Goal: Task Accomplishment & Management: Complete application form

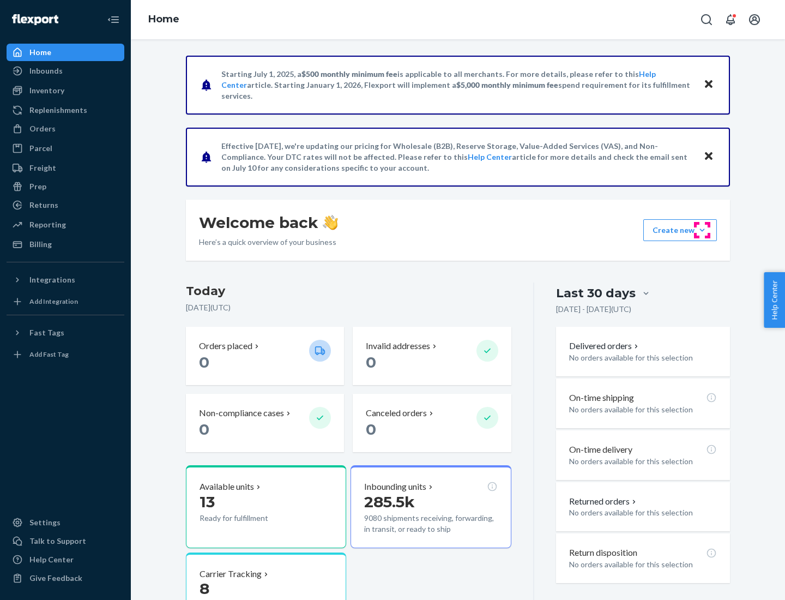
click at [703, 230] on button "Create new Create new inbound Create new order Create new product" at bounding box center [681, 230] width 74 height 22
click at [65, 71] on div "Inbounds" at bounding box center [66, 70] width 116 height 15
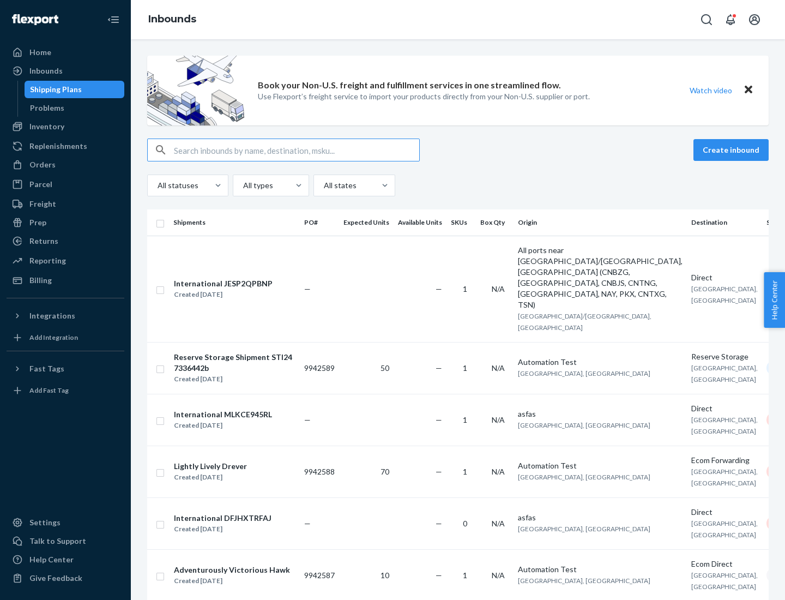
click at [733, 150] on button "Create inbound" at bounding box center [731, 150] width 75 height 22
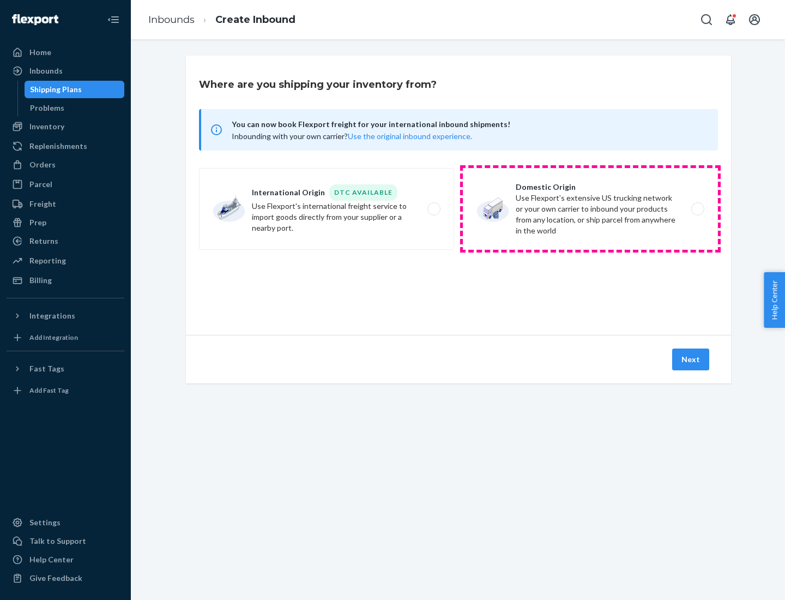
click at [591, 209] on label "Domestic Origin Use Flexport’s extensive US trucking network or your own carrie…" at bounding box center [590, 209] width 255 height 82
click at [698, 209] on input "Domestic Origin Use Flexport’s extensive US trucking network or your own carrie…" at bounding box center [701, 209] width 7 height 7
radio input "true"
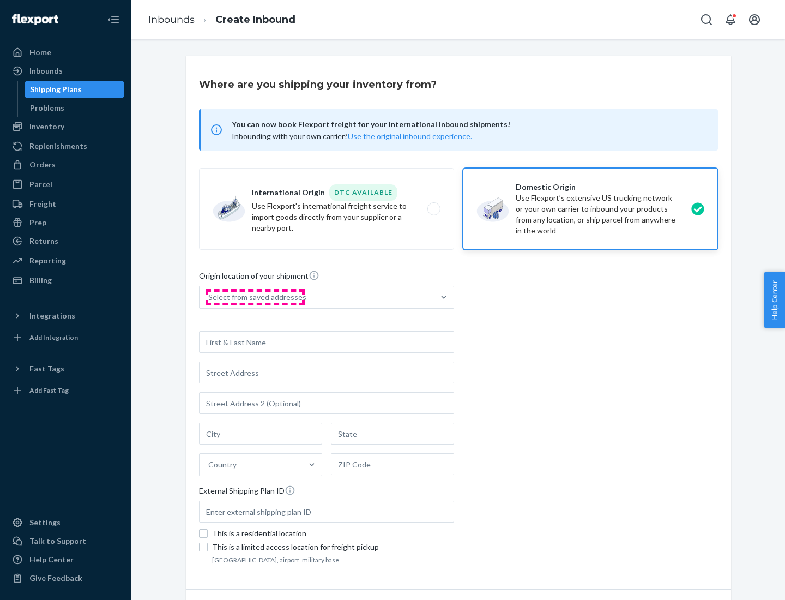
click at [255, 297] on div "Select from saved addresses" at bounding box center [257, 297] width 98 height 11
click at [209, 297] on input "Select from saved addresses" at bounding box center [208, 297] width 1 height 11
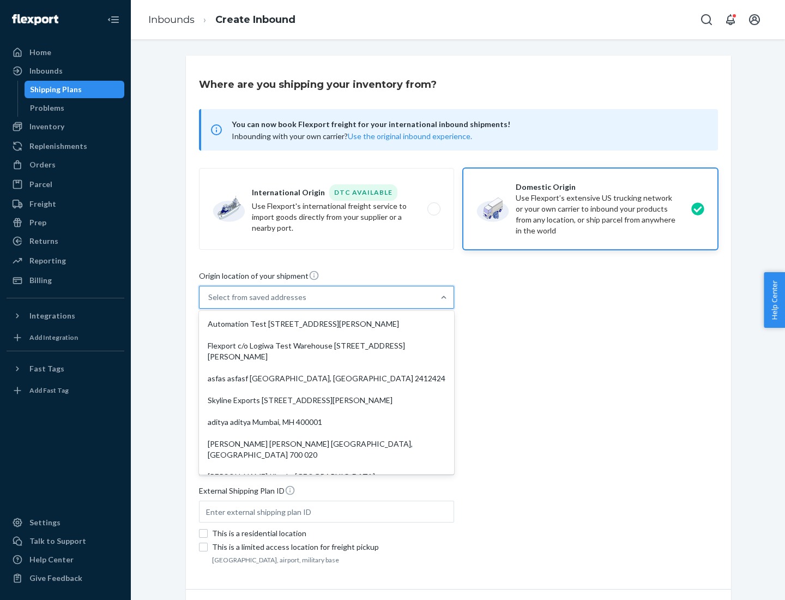
scroll to position [4, 0]
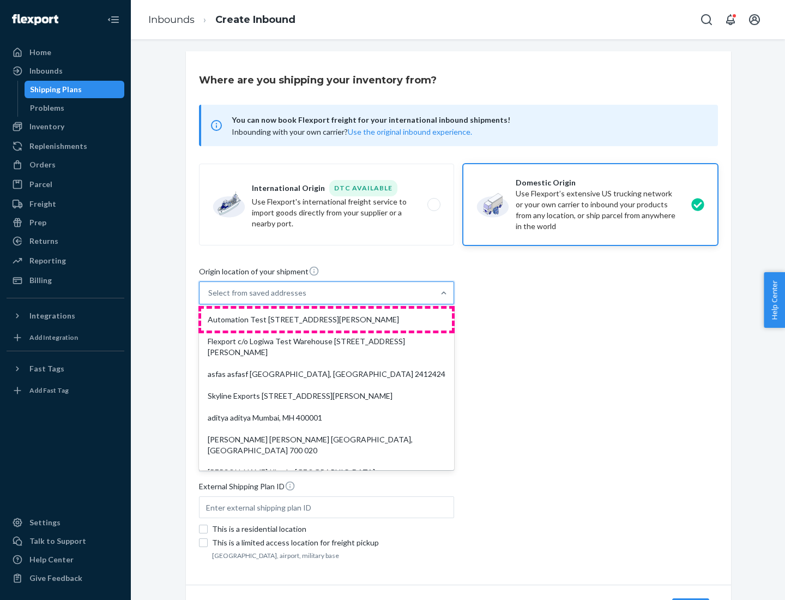
click at [327, 320] on div "Automation Test [STREET_ADDRESS][PERSON_NAME]" at bounding box center [326, 320] width 251 height 22
click at [209, 298] on input "option Automation Test [STREET_ADDRESS][PERSON_NAME]. 9 results available. Use …" at bounding box center [208, 292] width 1 height 11
type input "Automation Test"
type input "9th Floor"
type input "[GEOGRAPHIC_DATA]"
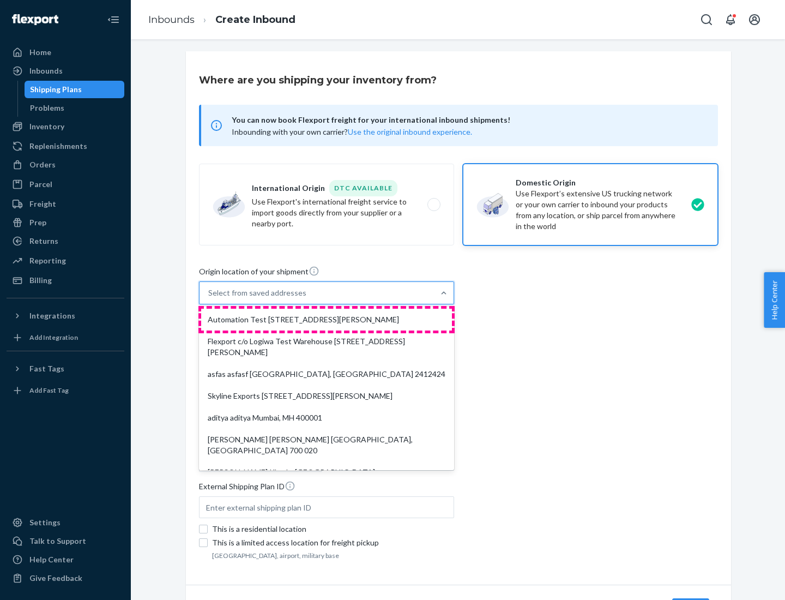
type input "CA"
type input "94104"
type input "[STREET_ADDRESS][PERSON_NAME]"
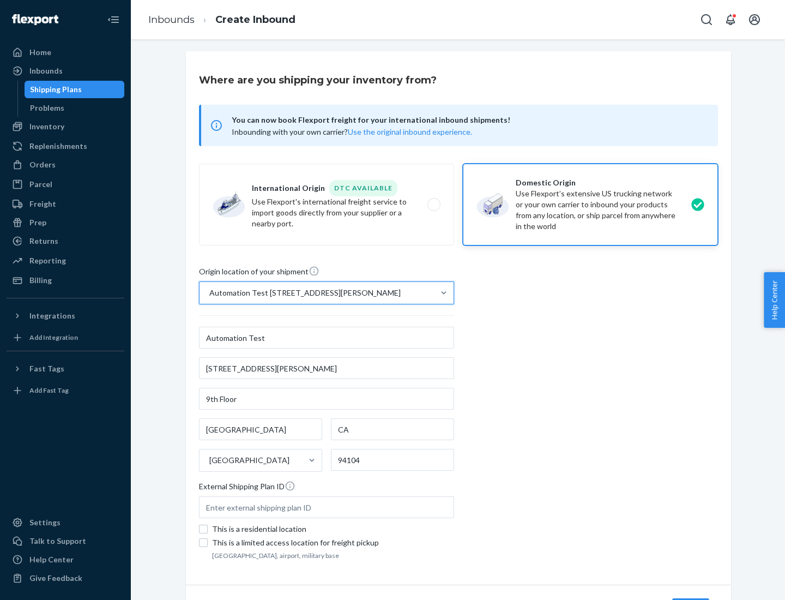
scroll to position [64, 0]
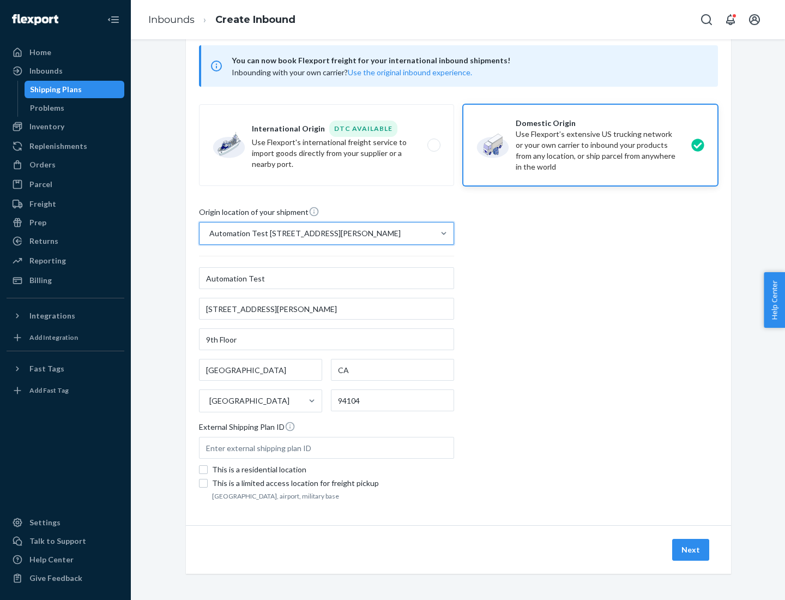
click at [692, 550] on button "Next" at bounding box center [691, 550] width 37 height 22
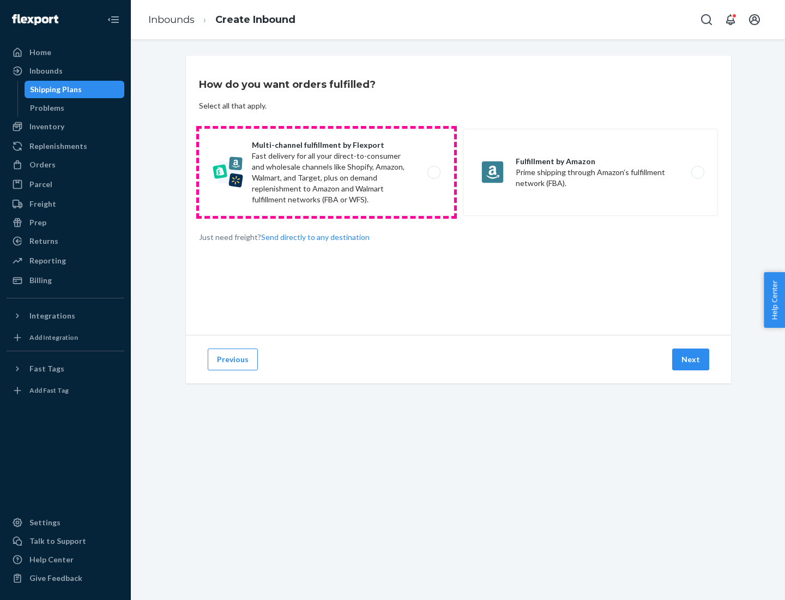
click at [327, 172] on label "Multi-channel fulfillment by Flexport Fast delivery for all your direct-to-cons…" at bounding box center [326, 172] width 255 height 87
click at [434, 172] on input "Multi-channel fulfillment by Flexport Fast delivery for all your direct-to-cons…" at bounding box center [437, 172] width 7 height 7
radio input "true"
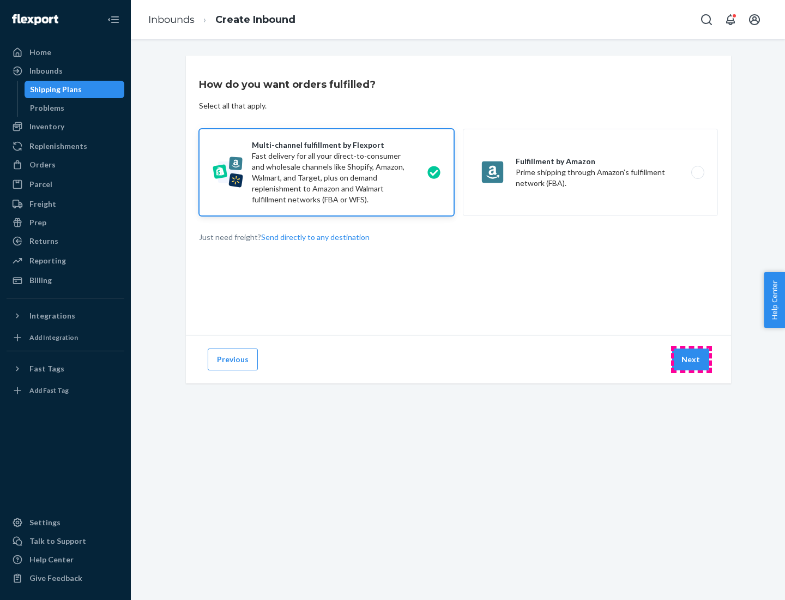
click at [692, 359] on button "Next" at bounding box center [691, 360] width 37 height 22
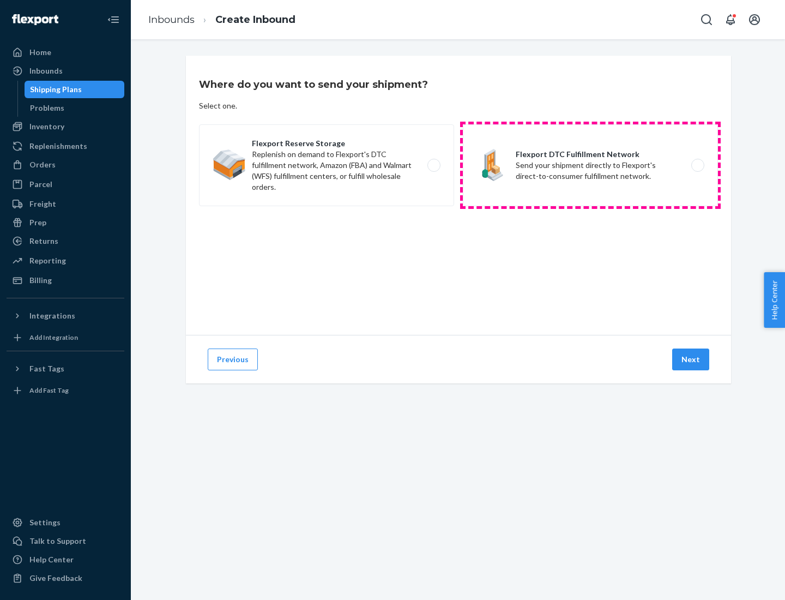
click at [591, 165] on label "Flexport DTC Fulfillment Network Send your shipment directly to Flexport's dire…" at bounding box center [590, 165] width 255 height 82
click at [698, 165] on input "Flexport DTC Fulfillment Network Send your shipment directly to Flexport's dire…" at bounding box center [701, 165] width 7 height 7
radio input "true"
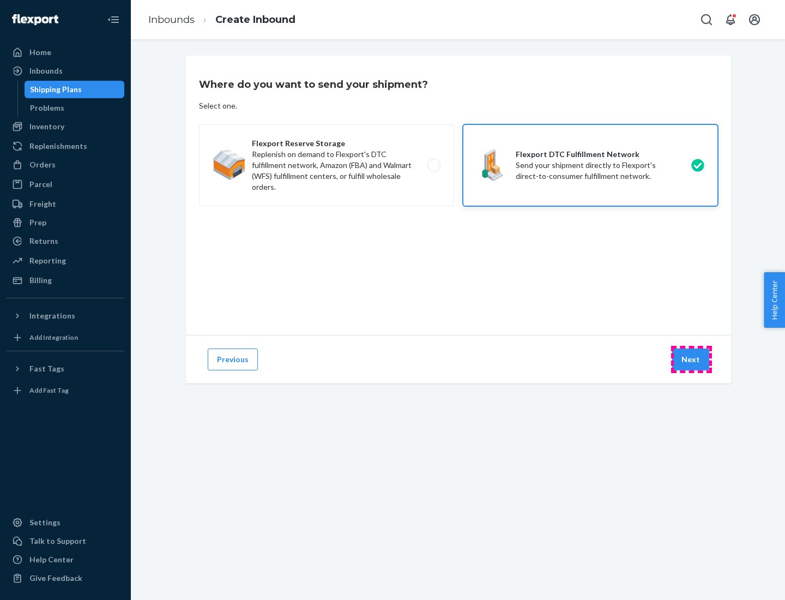
click at [692, 359] on button "Next" at bounding box center [691, 360] width 37 height 22
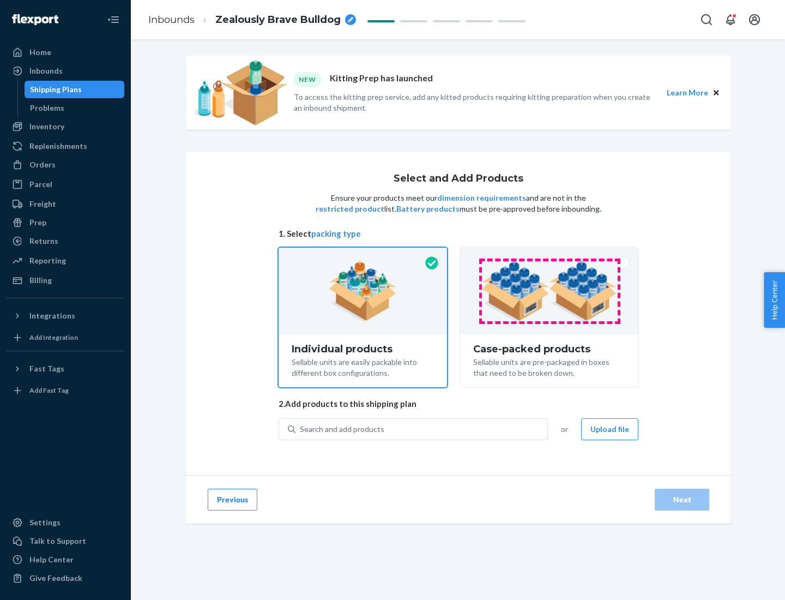
click at [550, 291] on img at bounding box center [550, 291] width 136 height 60
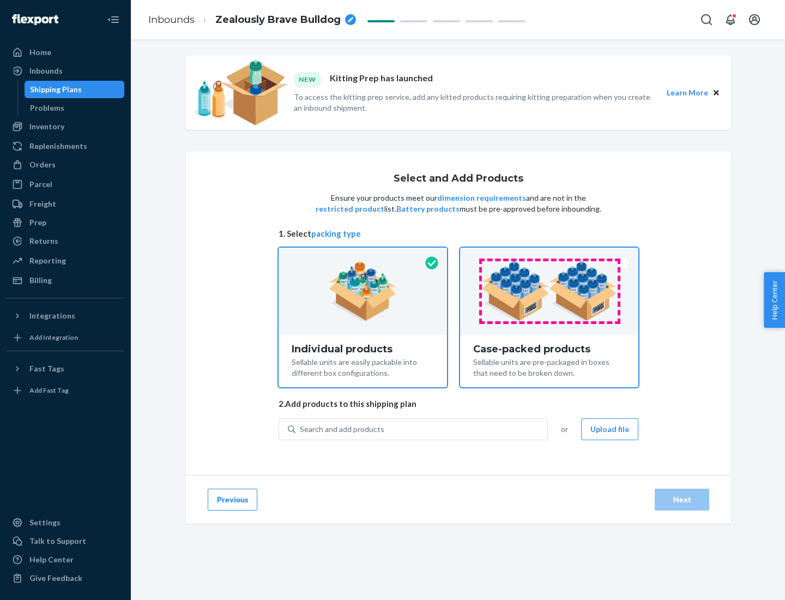
click at [550, 255] on input "Case-packed products Sellable units are pre-packaged in boxes that need to be b…" at bounding box center [549, 251] width 7 height 7
radio input "true"
radio input "false"
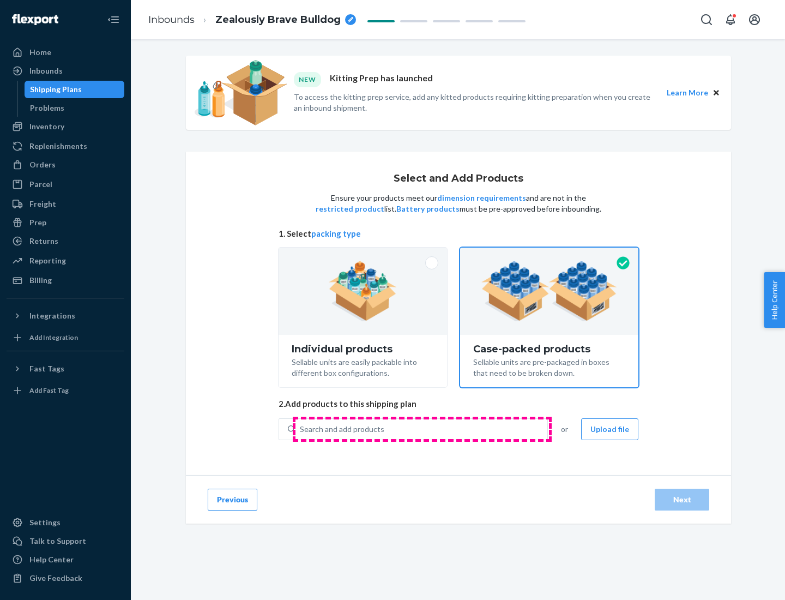
click at [422, 429] on div "Search and add products" at bounding box center [422, 429] width 252 height 20
click at [301, 429] on input "Search and add products" at bounding box center [300, 429] width 1 height 11
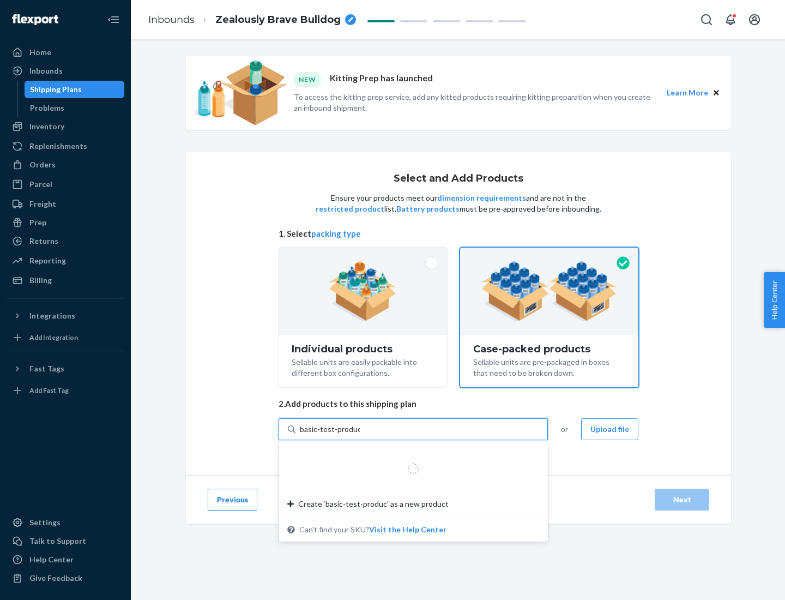
type input "basic-test-product-1"
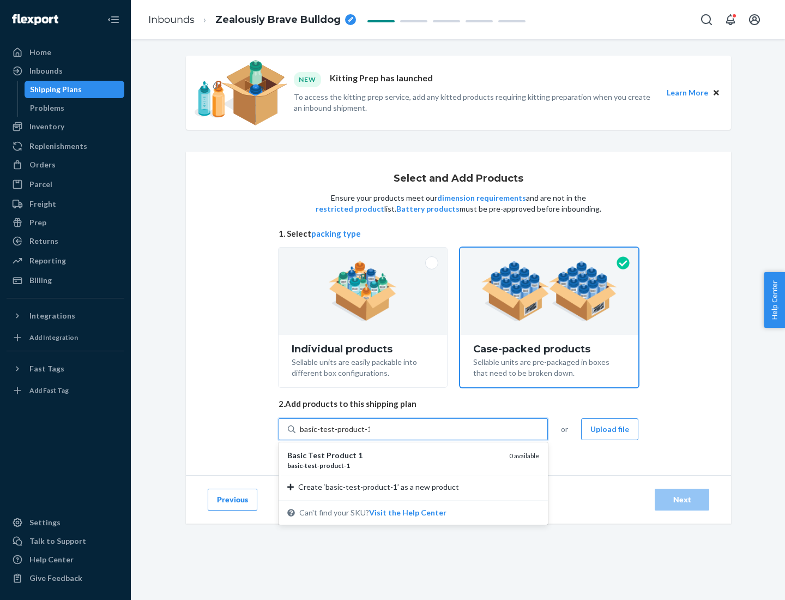
click at [394, 465] on div "basic - test - product - 1" at bounding box center [393, 465] width 213 height 9
click at [370, 435] on input "basic-test-product-1" at bounding box center [335, 429] width 70 height 11
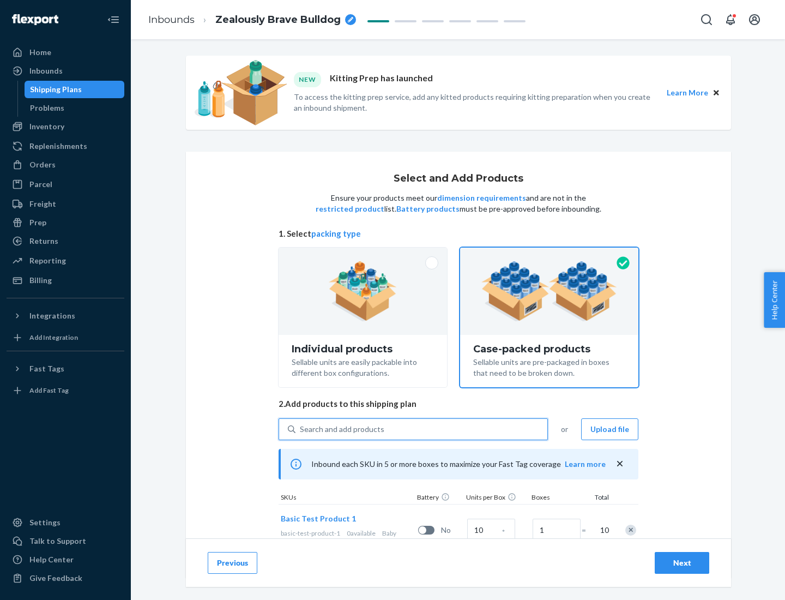
scroll to position [39, 0]
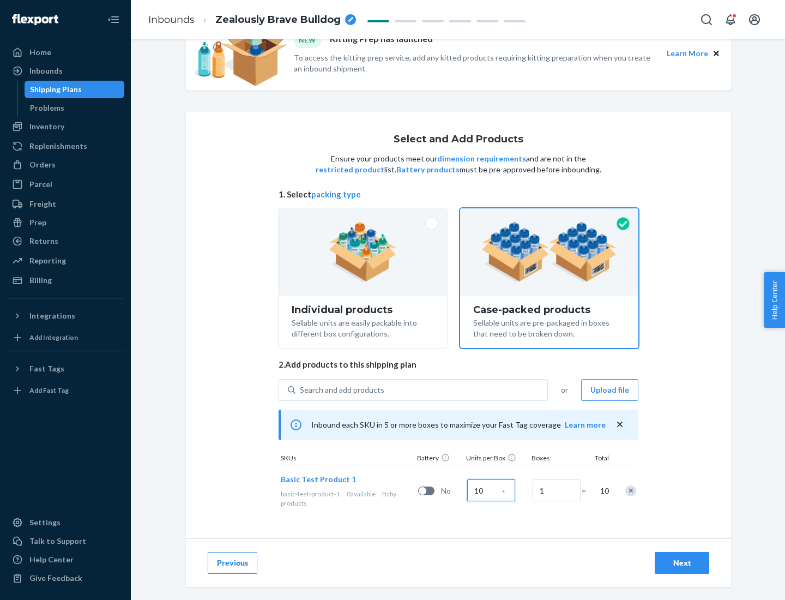
type input "10"
type input "7"
click at [682, 563] on div "Next" at bounding box center [682, 562] width 36 height 11
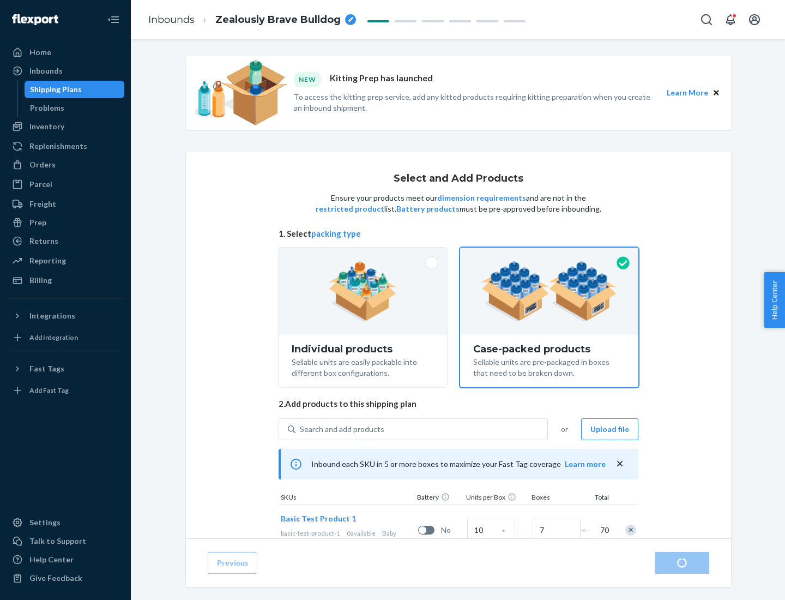
radio input "true"
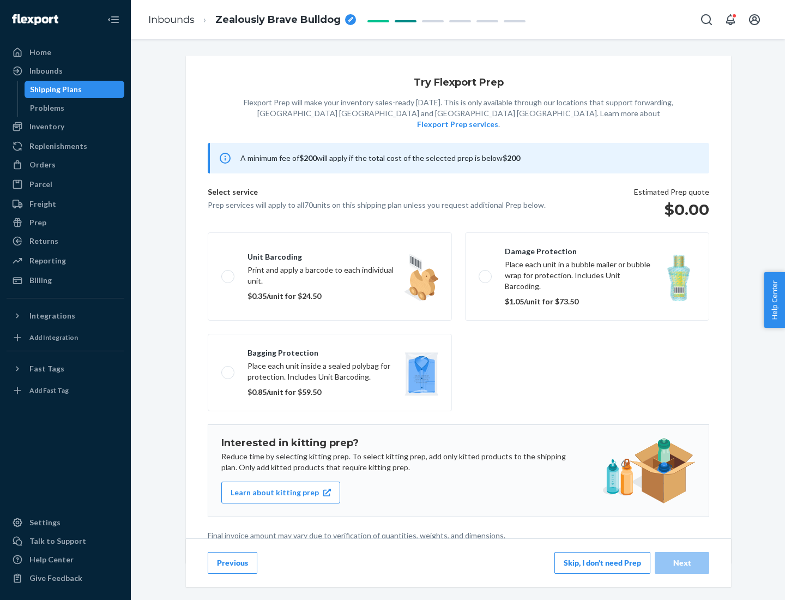
scroll to position [3, 0]
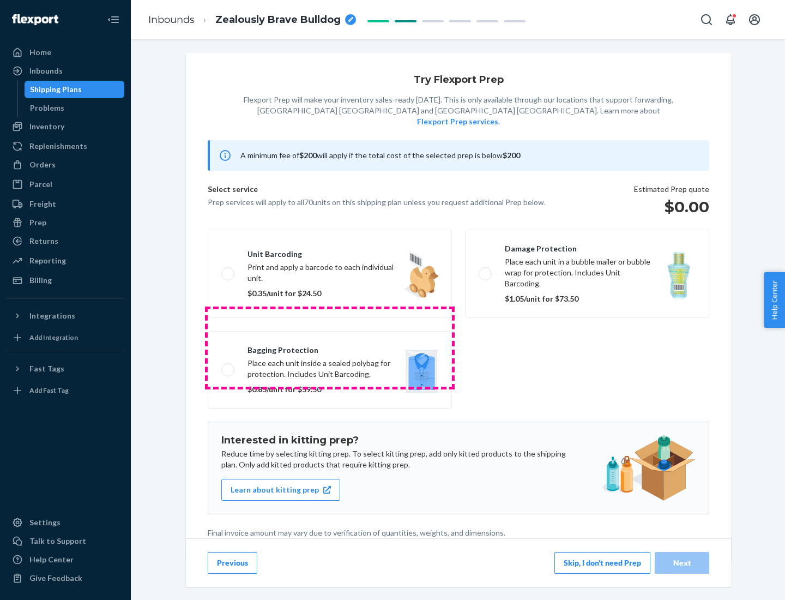
click at [330, 347] on label "Bagging protection Place each unit inside a sealed polybag for protection. Incl…" at bounding box center [330, 369] width 244 height 77
click at [229, 366] on input "Bagging protection Place each unit inside a sealed polybag for protection. Incl…" at bounding box center [224, 369] width 7 height 7
checkbox input "true"
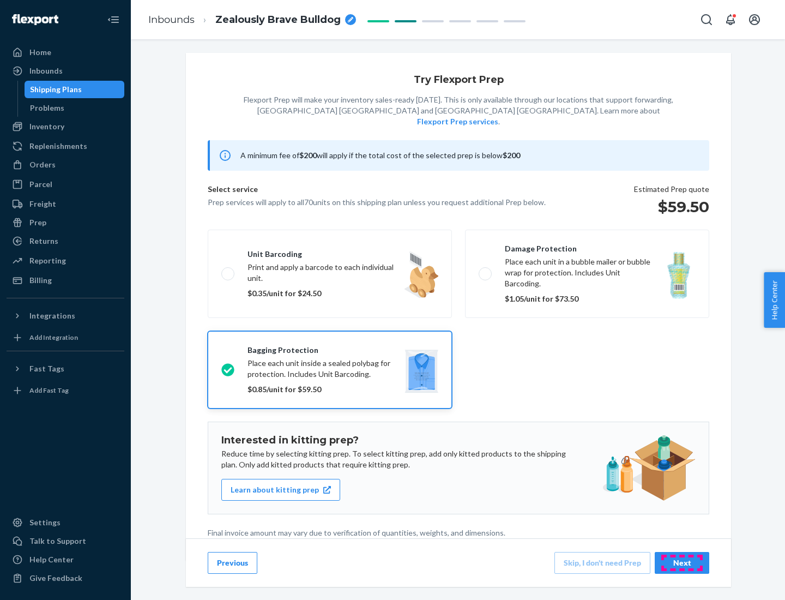
click at [682, 562] on div "Next" at bounding box center [682, 562] width 36 height 11
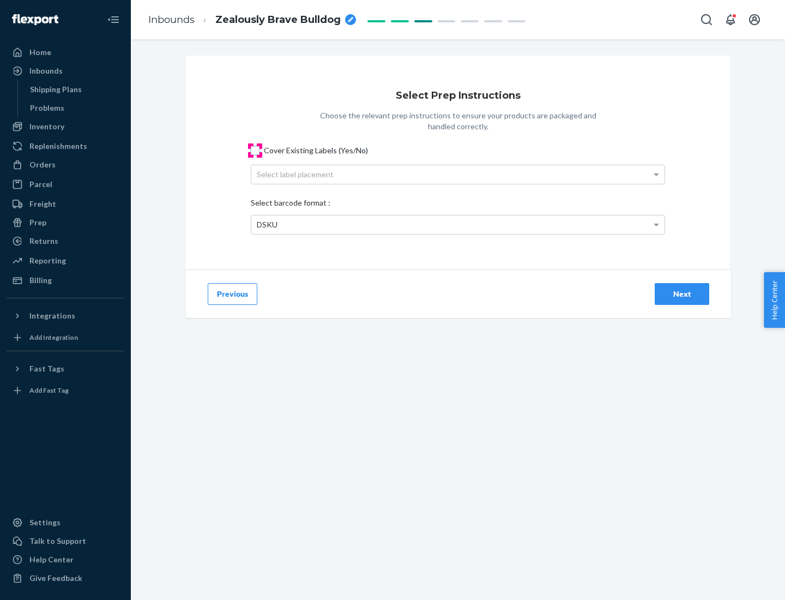
click at [255, 150] on input "Cover Existing Labels (Yes/No)" at bounding box center [255, 150] width 9 height 9
checkbox input "true"
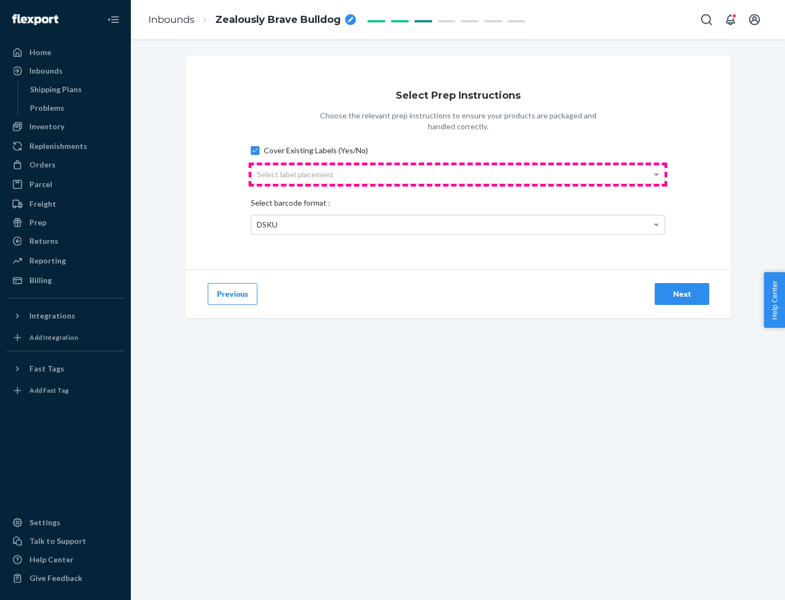
click at [458, 174] on div "Select label placement" at bounding box center [457, 174] width 413 height 19
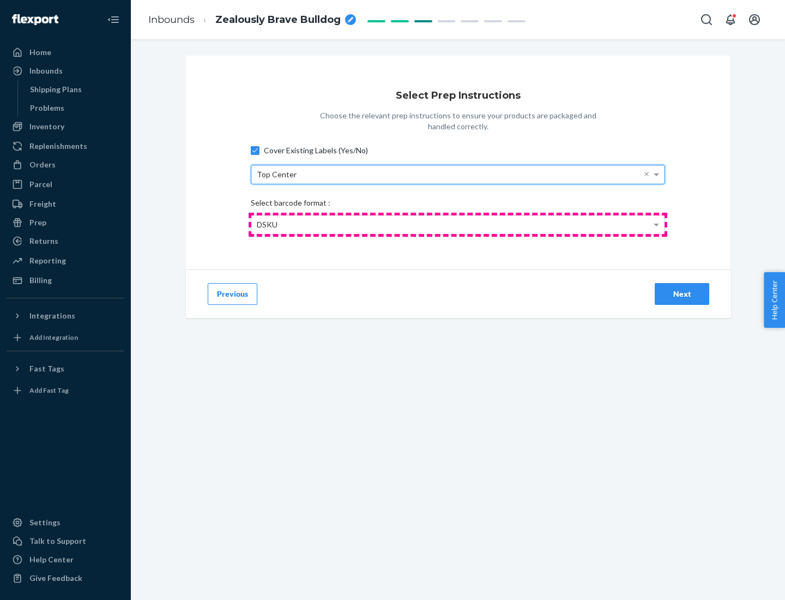
click at [458, 224] on div "DSKU" at bounding box center [457, 224] width 413 height 19
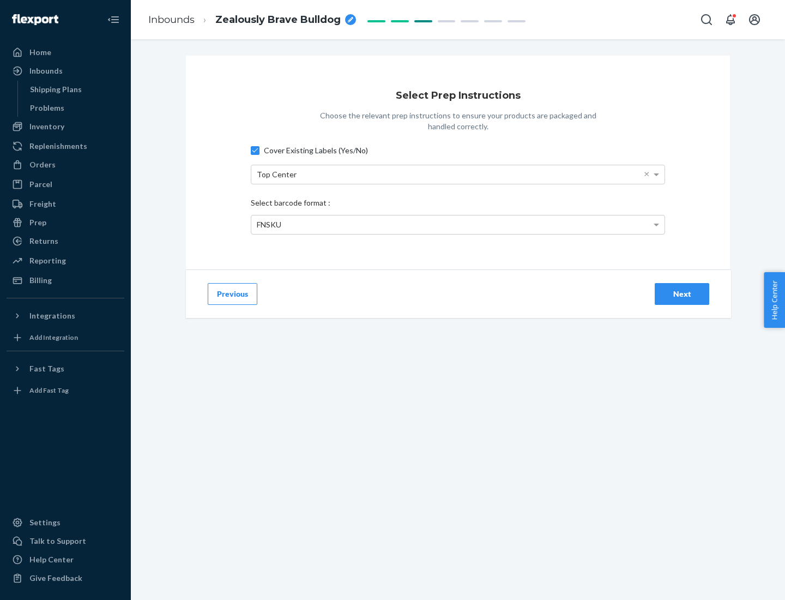
click at [682, 293] on div "Next" at bounding box center [682, 294] width 36 height 11
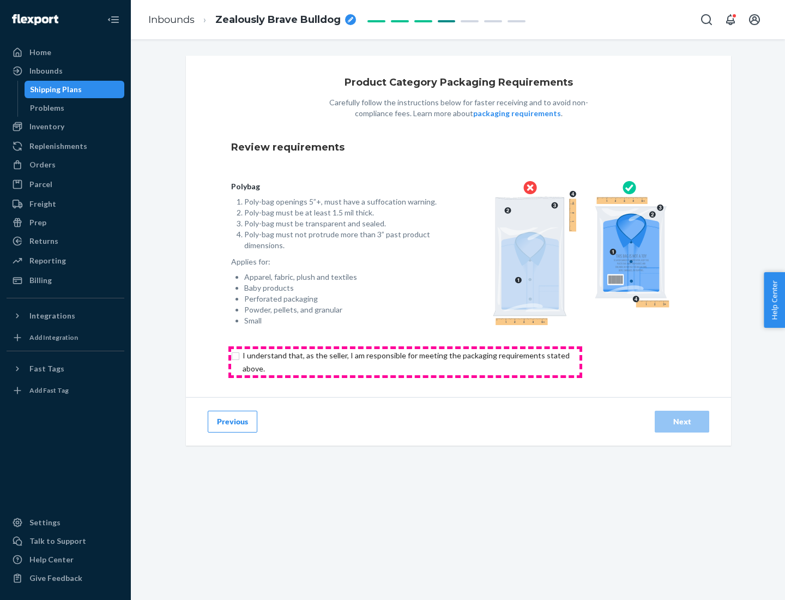
click at [405, 362] on input "checkbox" at bounding box center [412, 362] width 363 height 26
checkbox input "true"
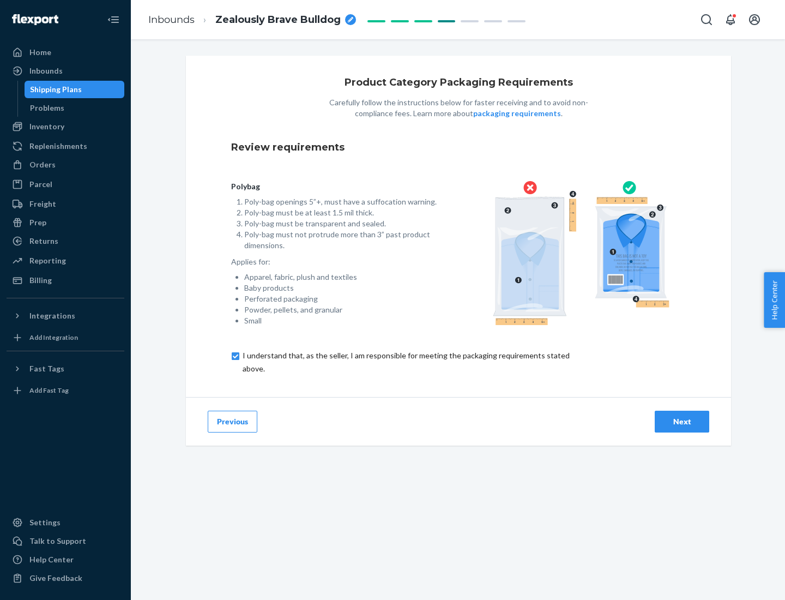
click at [682, 421] on div "Next" at bounding box center [682, 421] width 36 height 11
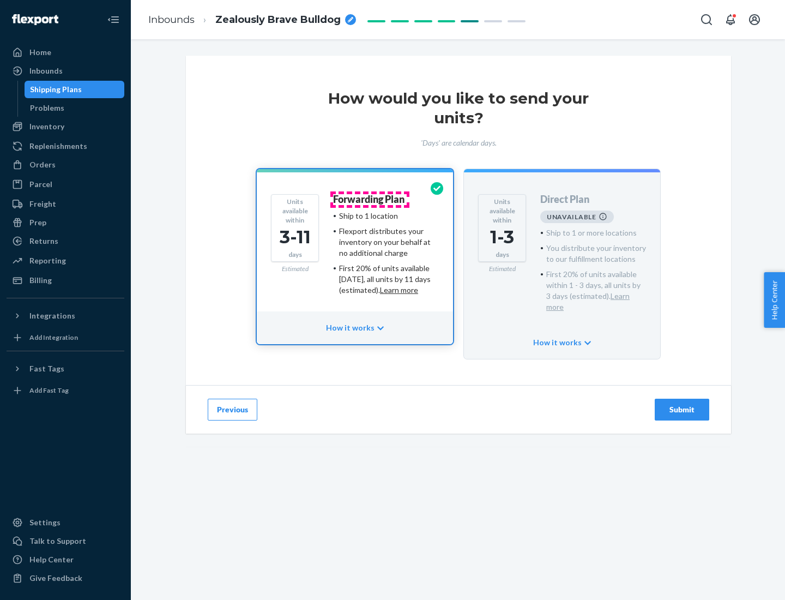
click at [370, 199] on h4 "Forwarding Plan" at bounding box center [368, 199] width 71 height 11
click at [682, 404] on div "Submit" at bounding box center [682, 409] width 36 height 11
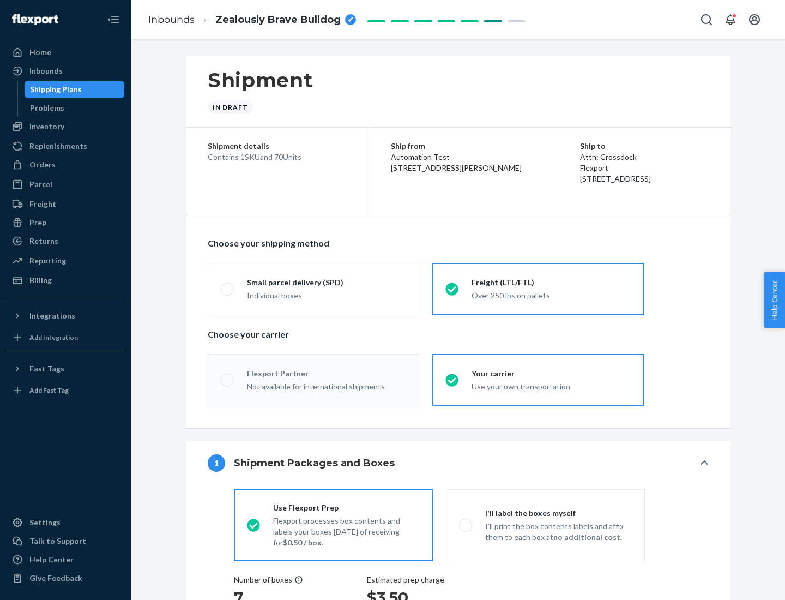
radio input "true"
radio input "false"
radio input "true"
radio input "false"
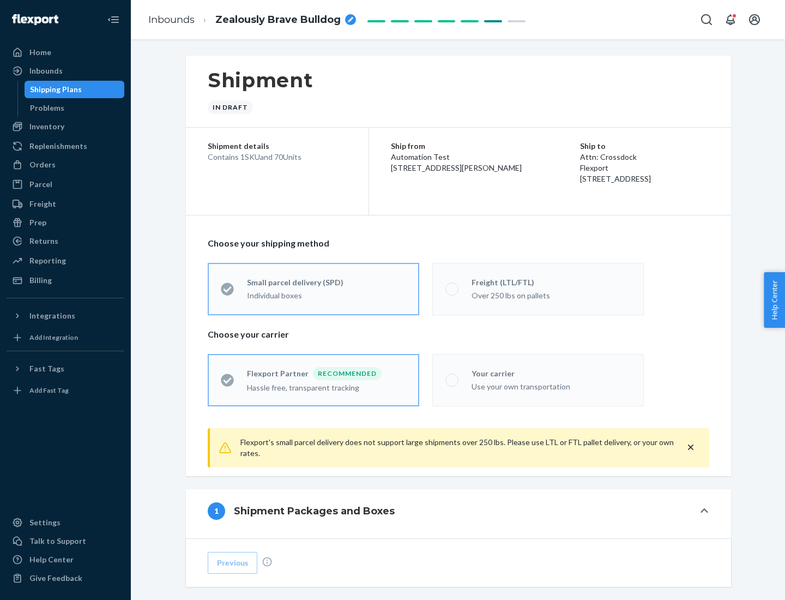
click at [538, 289] on div "Over 250 lbs on pallets" at bounding box center [551, 294] width 159 height 13
click at [453, 289] on input "Freight (LTL/FTL) Over 250 lbs on pallets" at bounding box center [449, 288] width 7 height 7
radio input "true"
radio input "false"
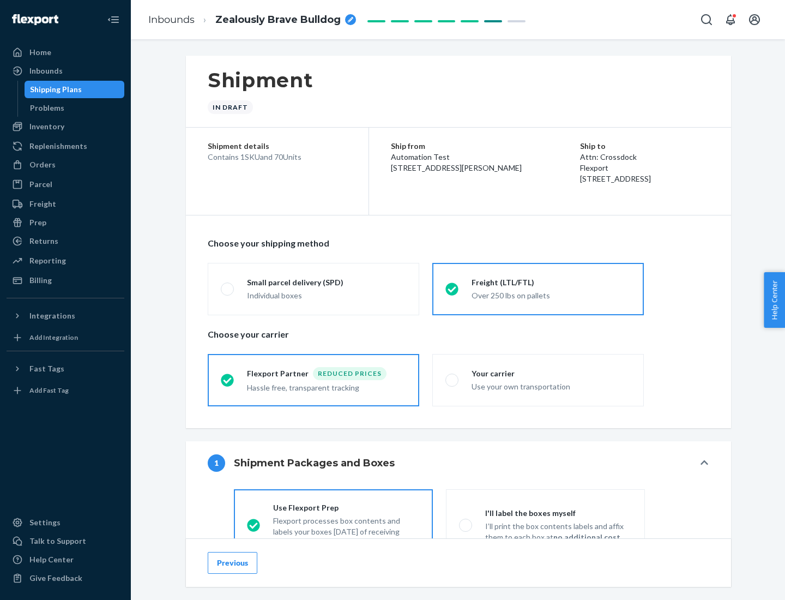
scroll to position [61, 0]
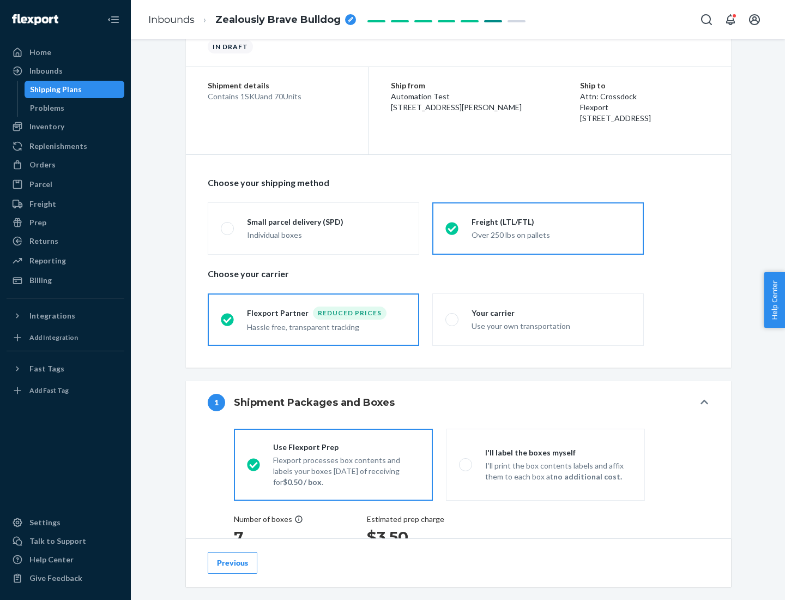
click at [314, 320] on div "Hassle free, transparent tracking" at bounding box center [326, 326] width 159 height 13
click at [228, 319] on input "Flexport Partner Reduced prices Hassle free, transparent tracking" at bounding box center [224, 319] width 7 height 7
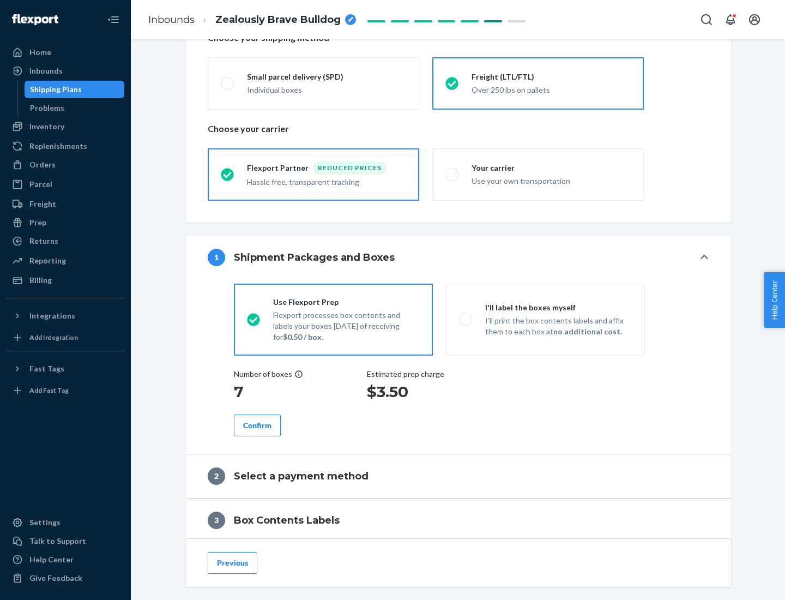
click at [545, 319] on p "I’ll print the box contents labels and affix them to each box at no additional …" at bounding box center [558, 326] width 147 height 22
click at [466, 319] on input "I'll label the boxes myself I’ll print the box contents labels and affix them t…" at bounding box center [462, 319] width 7 height 7
radio input "true"
radio input "false"
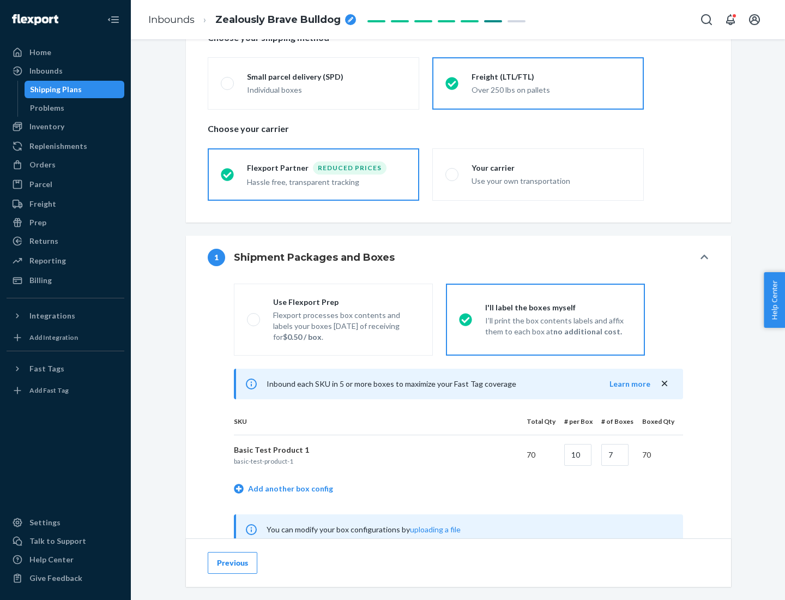
scroll to position [341, 0]
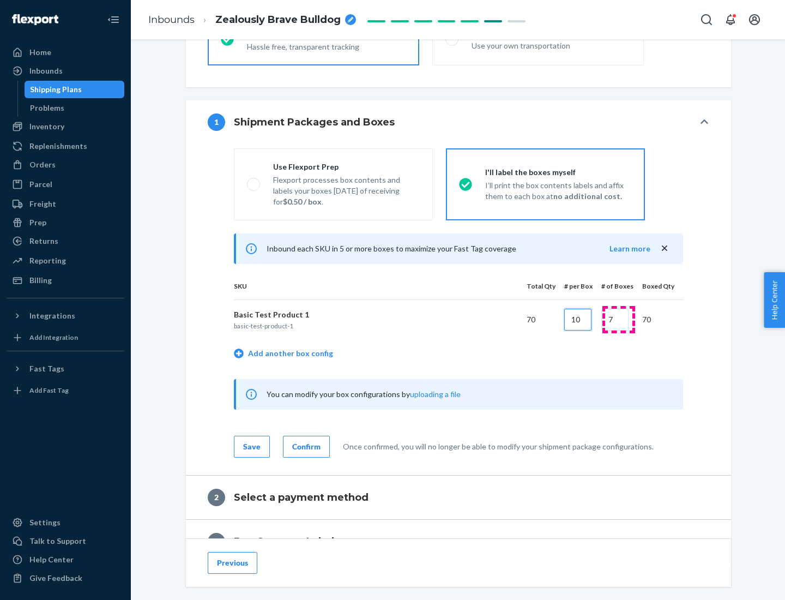
type input "10"
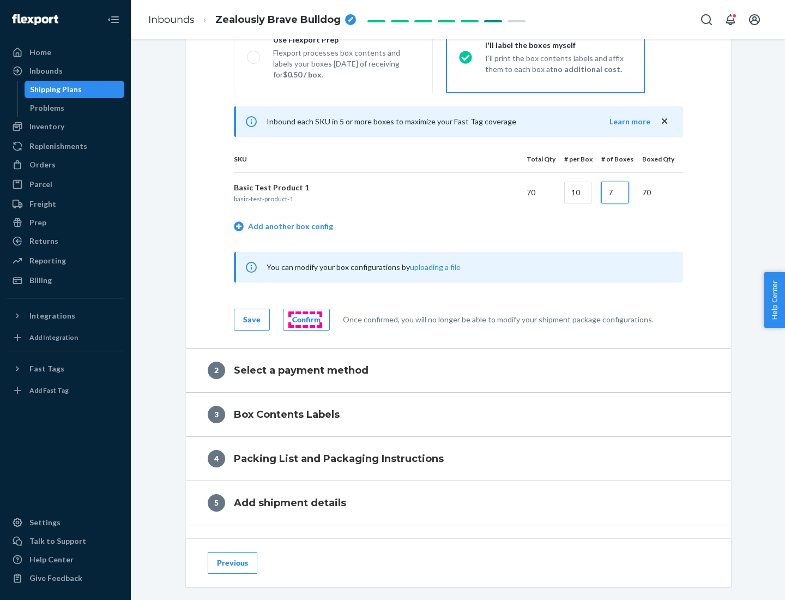
type input "7"
click at [305, 319] on div "Confirm" at bounding box center [306, 319] width 28 height 11
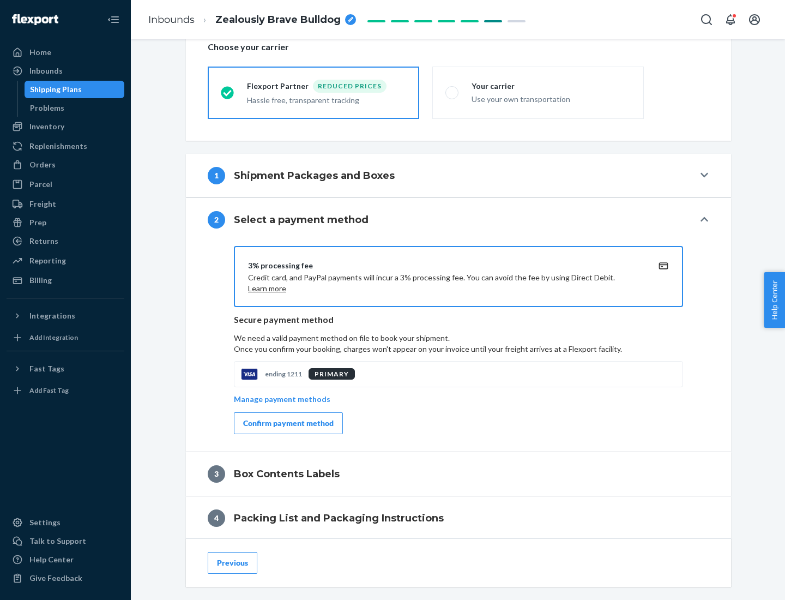
scroll to position [391, 0]
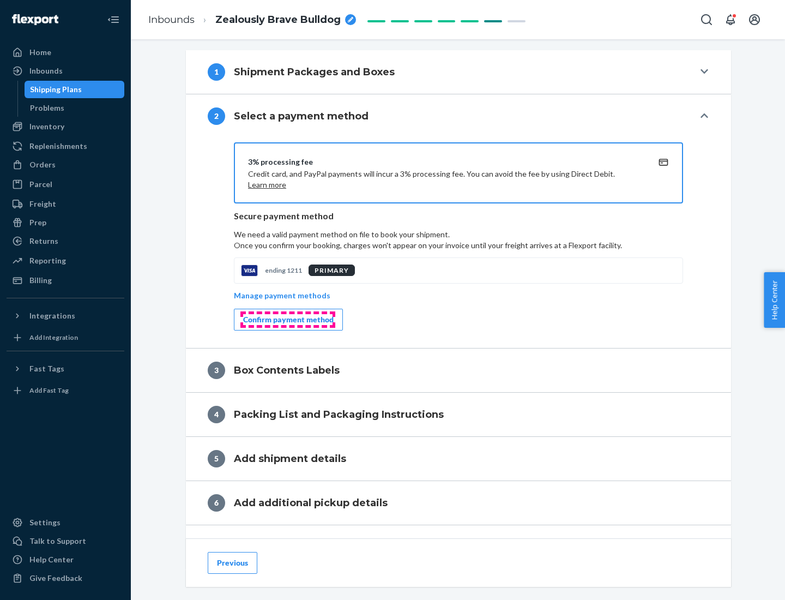
click at [287, 320] on div "Confirm payment method" at bounding box center [288, 319] width 91 height 11
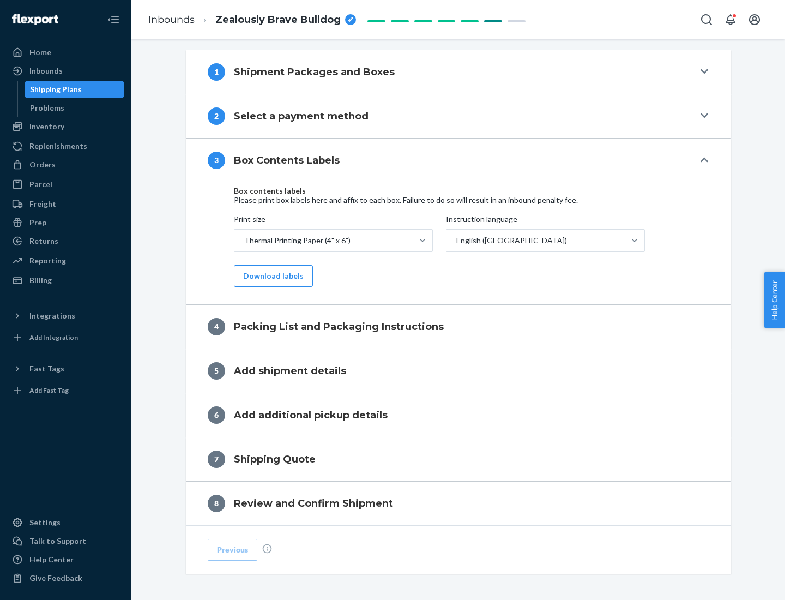
scroll to position [347, 0]
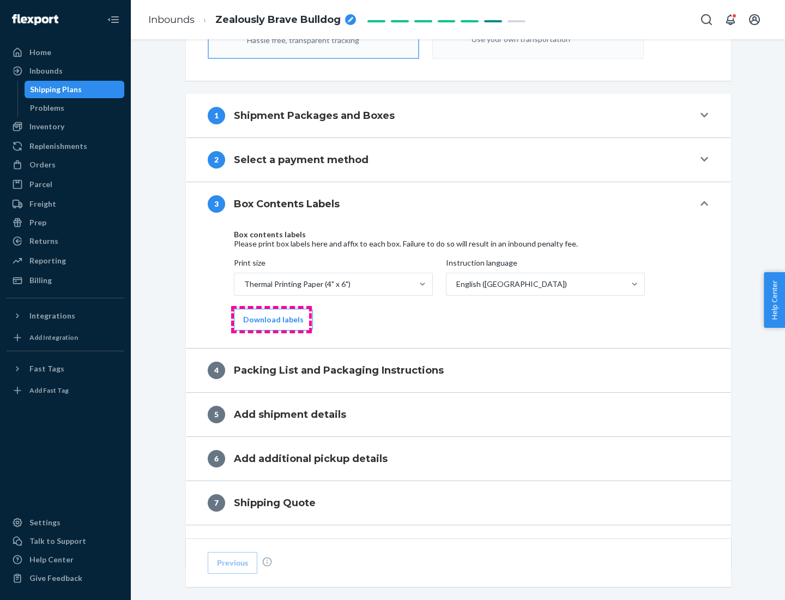
click at [271, 320] on button "Download labels" at bounding box center [273, 320] width 79 height 22
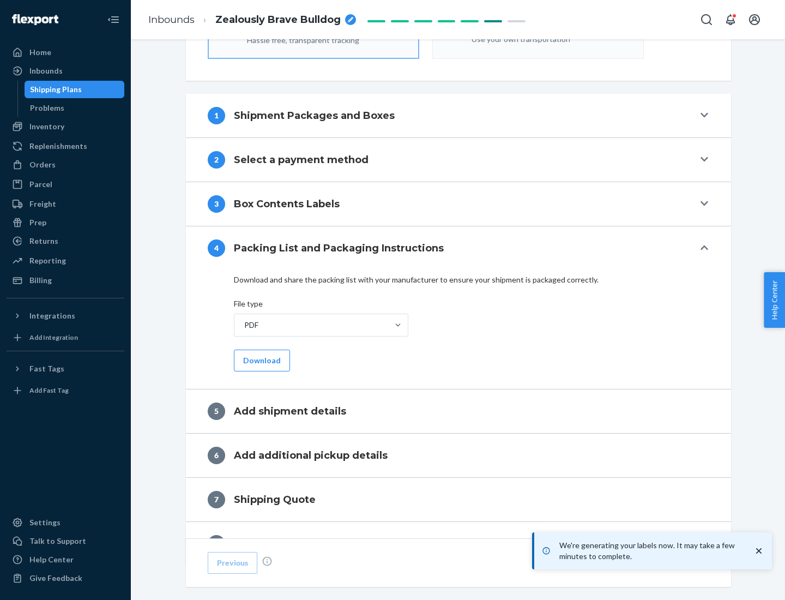
scroll to position [388, 0]
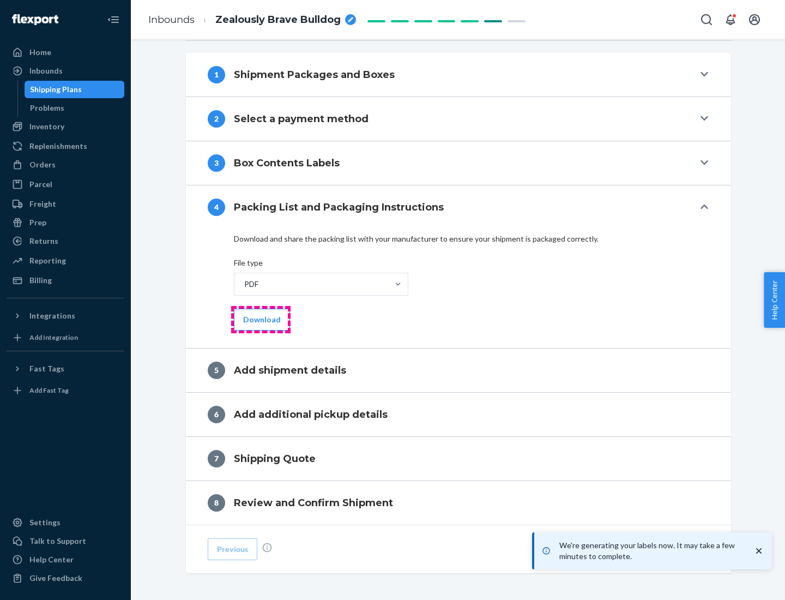
click at [261, 319] on button "Download" at bounding box center [262, 320] width 56 height 22
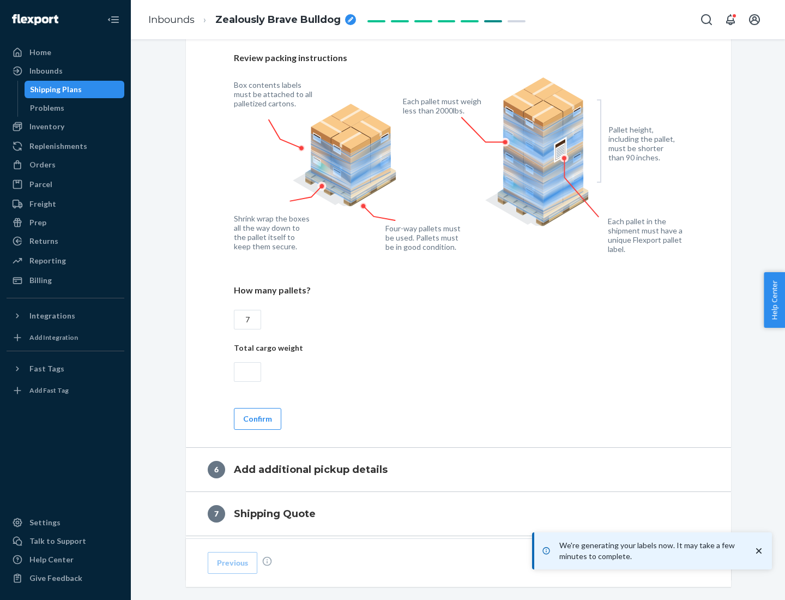
scroll to position [752, 0]
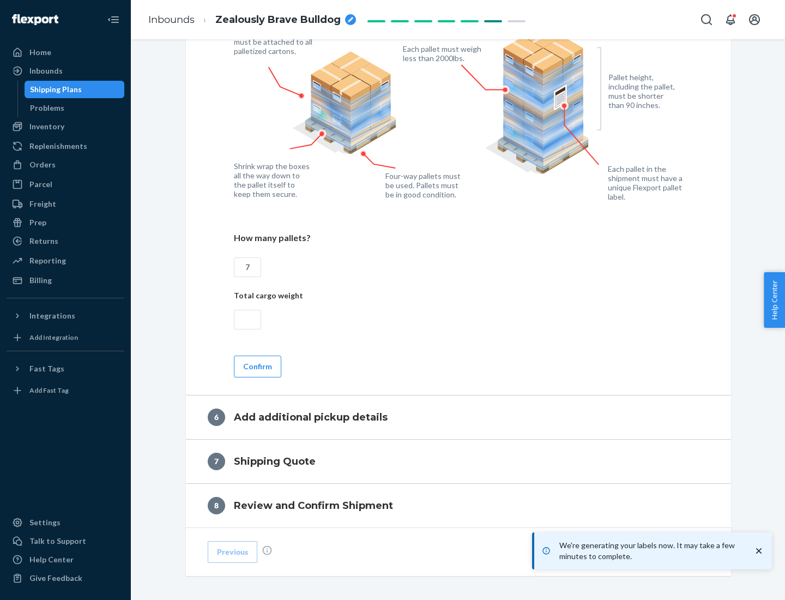
type input "7"
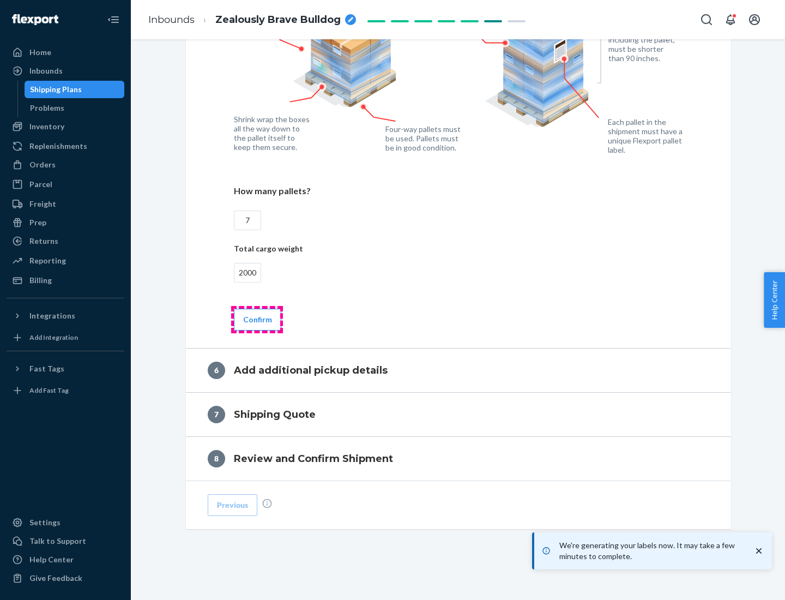
type input "2000"
click at [257, 319] on button "Confirm" at bounding box center [257, 320] width 47 height 22
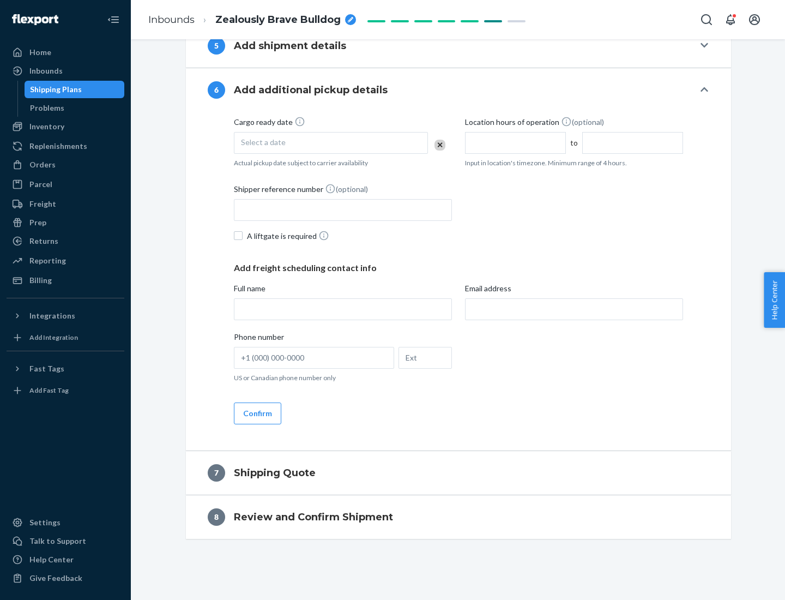
scroll to position [417, 0]
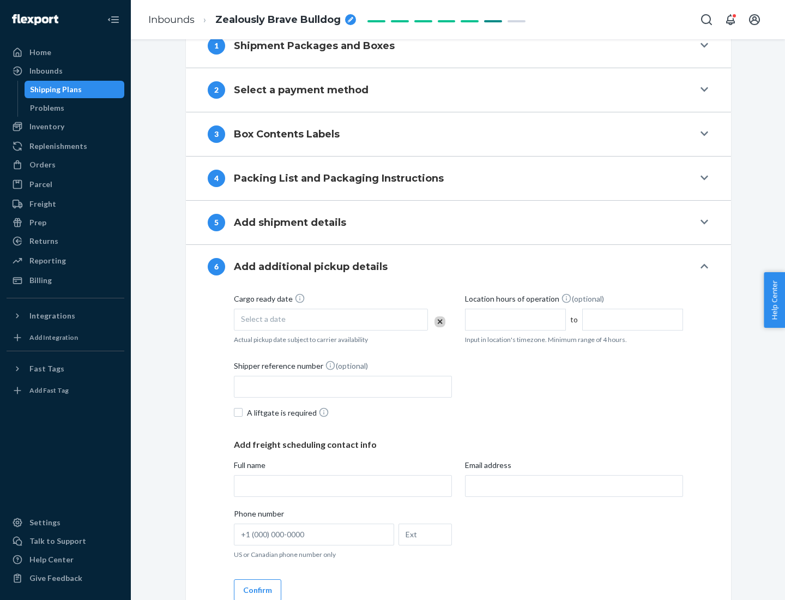
click at [331, 319] on div "Select a date" at bounding box center [331, 320] width 194 height 22
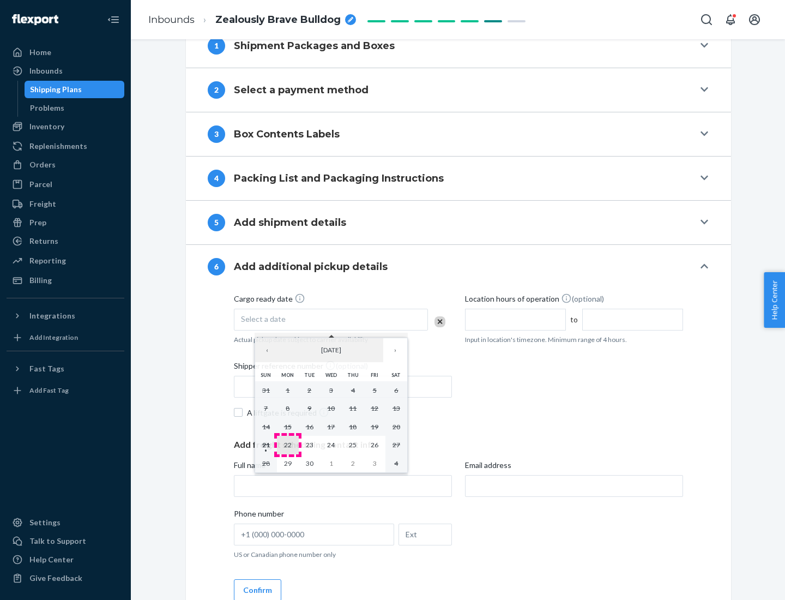
click at [287, 445] on abbr "22" at bounding box center [288, 445] width 8 height 8
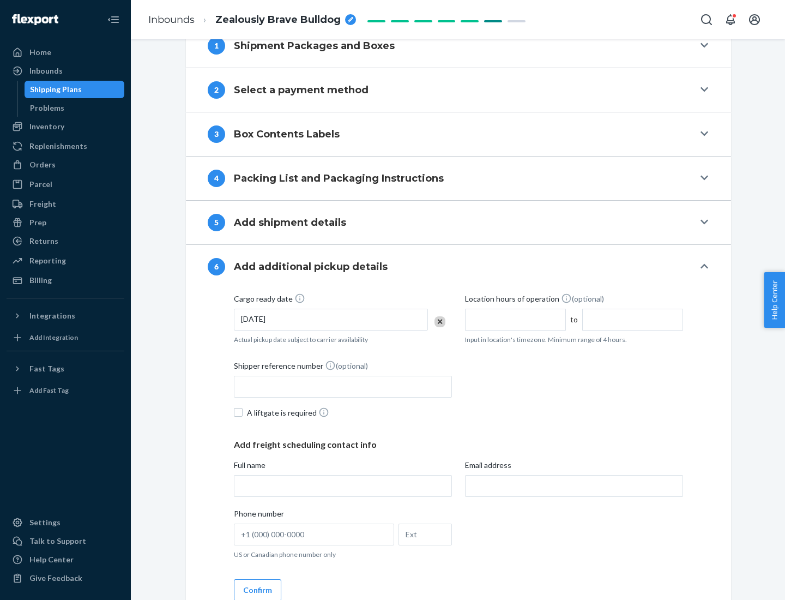
scroll to position [584, 0]
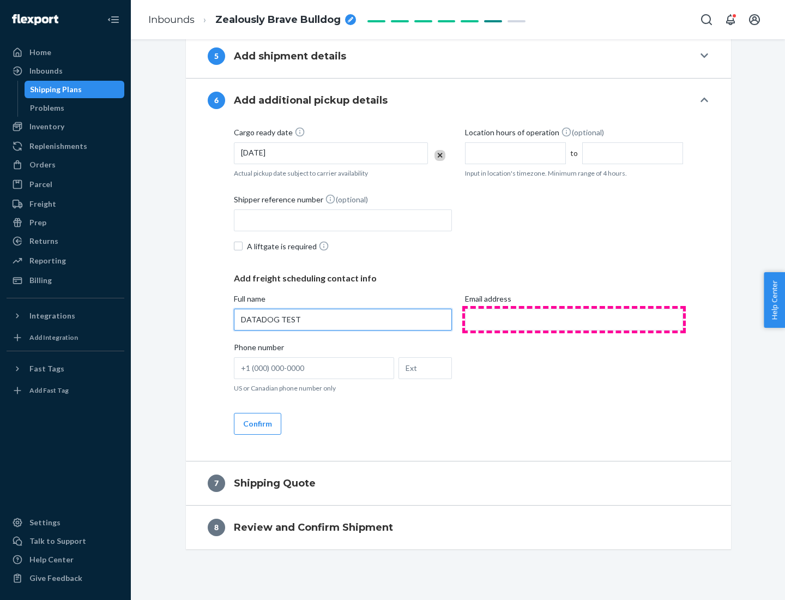
type input "DATADOG TEST"
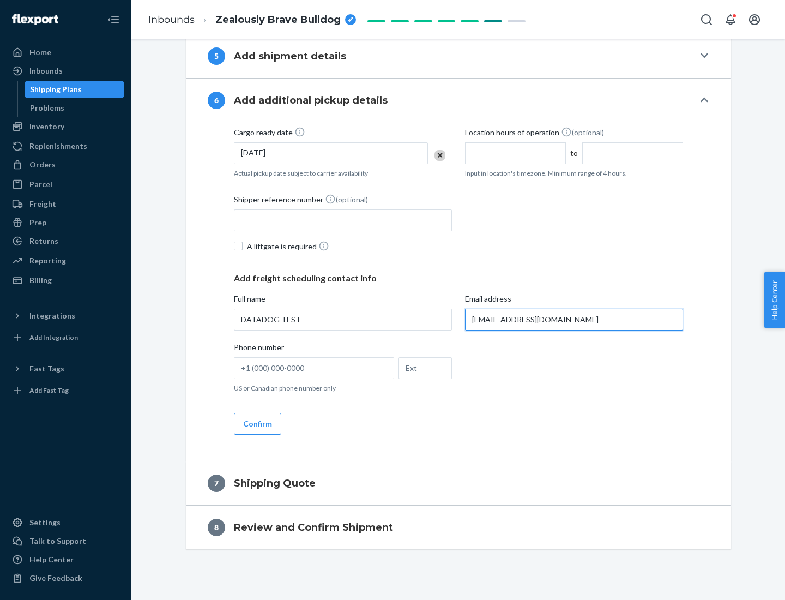
scroll to position [594, 0]
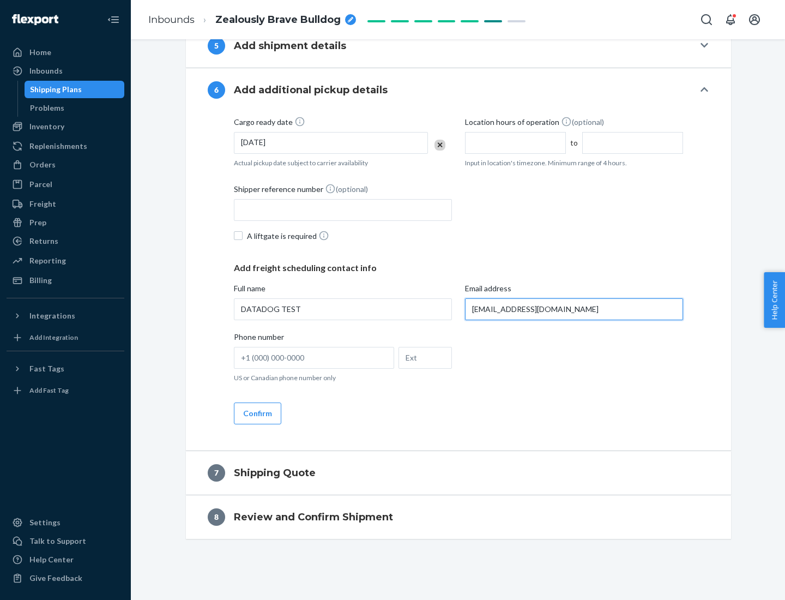
type input "[EMAIL_ADDRESS][DOMAIN_NAME]"
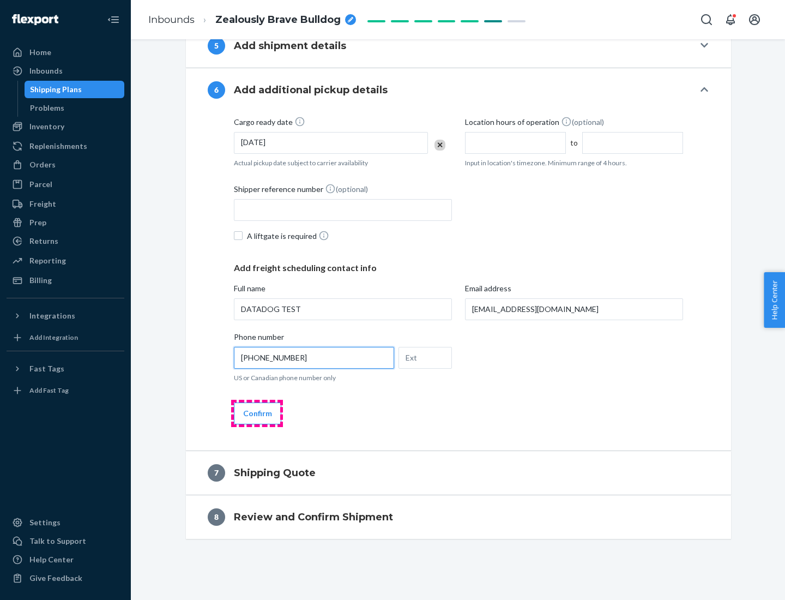
type input "[PHONE_NUMBER]"
click at [257, 413] on button "Confirm" at bounding box center [257, 414] width 47 height 22
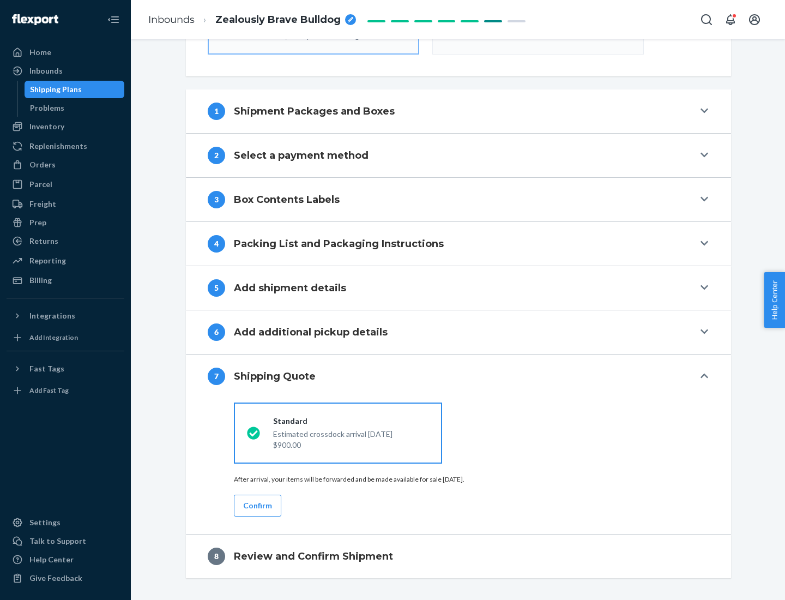
scroll to position [391, 0]
